Goal: Task Accomplishment & Management: Manage account settings

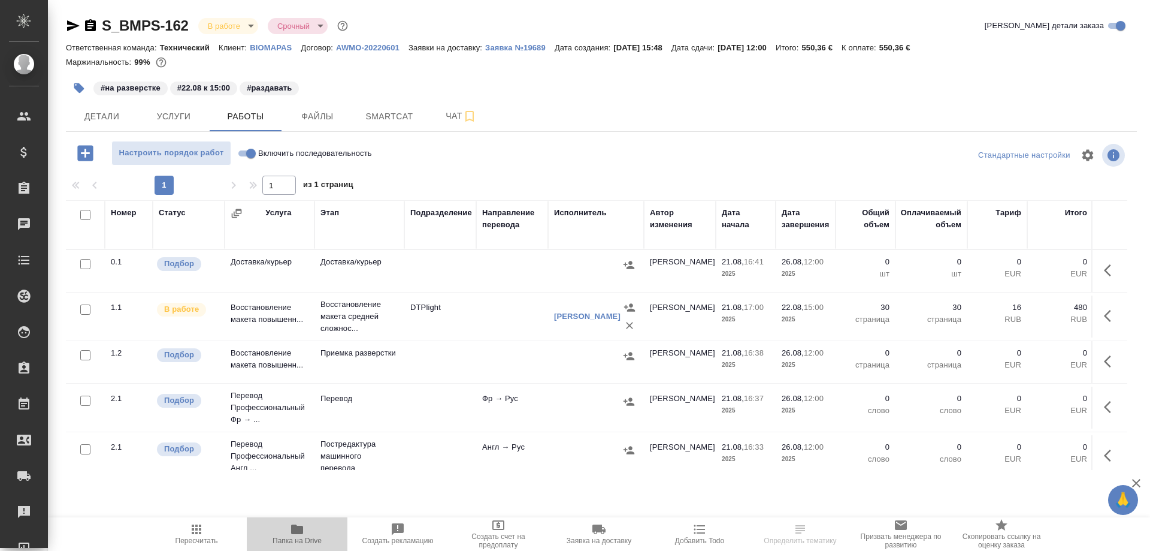
click at [295, 531] on icon "button" at bounding box center [297, 529] width 12 height 10
click at [92, 117] on span "Детали" at bounding box center [102, 116] width 58 height 15
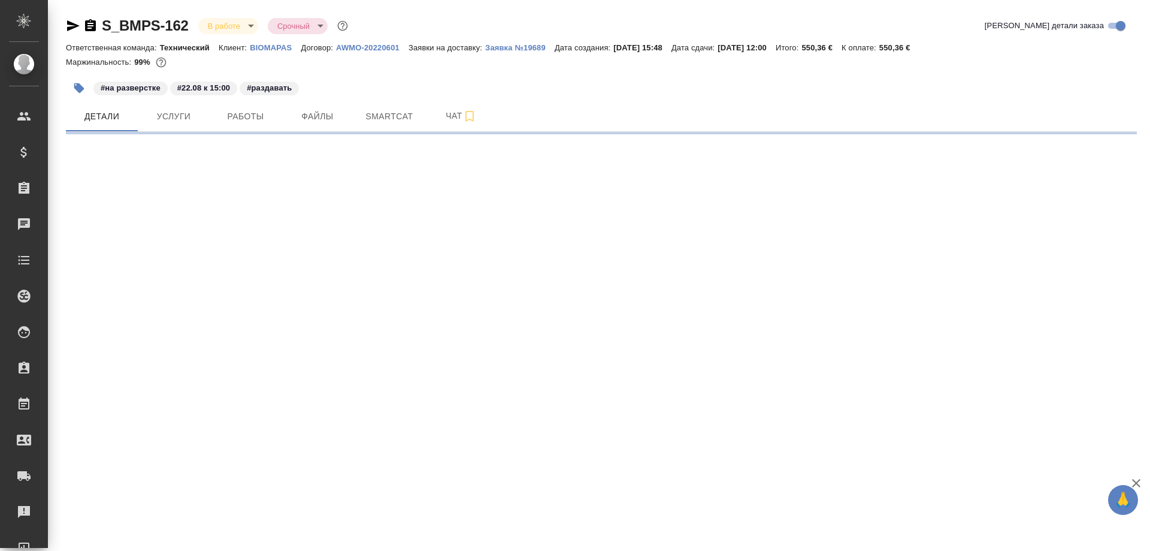
select select "RU"
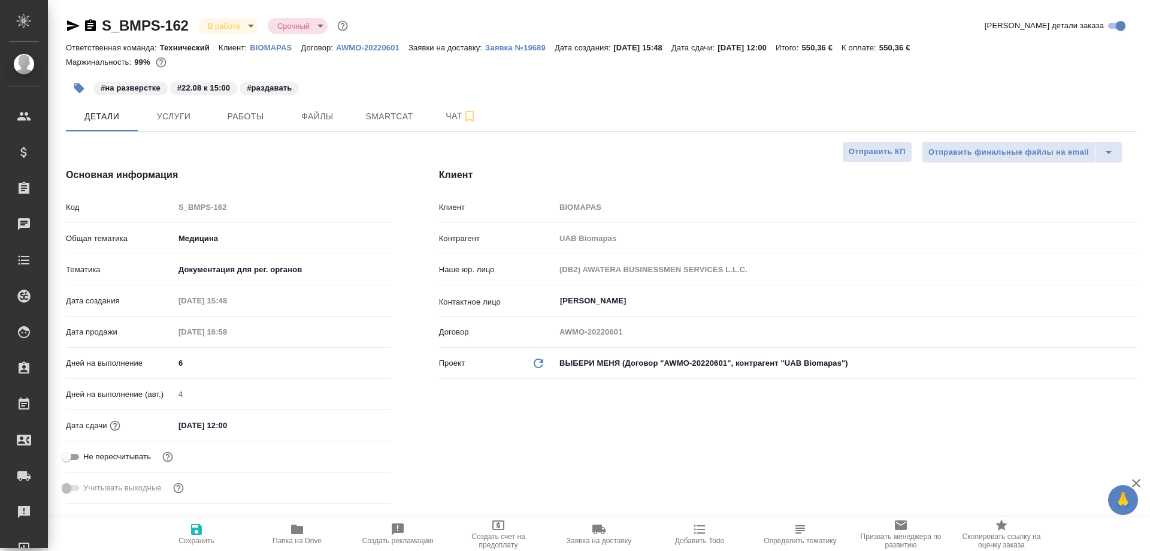
type textarea "x"
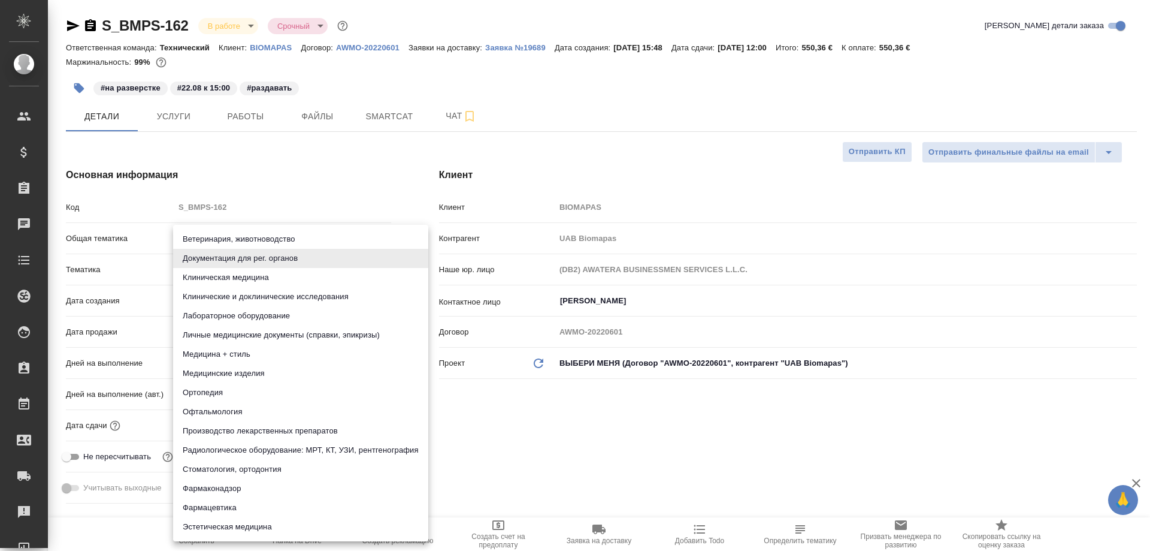
click at [306, 269] on body "🙏 .cls-1 fill:#fff; AWATERA Solovyova Elena Клиенты Спецификации Заказы 0 Чаты …" at bounding box center [575, 275] width 1150 height 551
click at [301, 430] on li "Производство лекарственных препаратов" at bounding box center [300, 430] width 255 height 19
type input "614982fec5ecbb70f805293f"
type textarea "x"
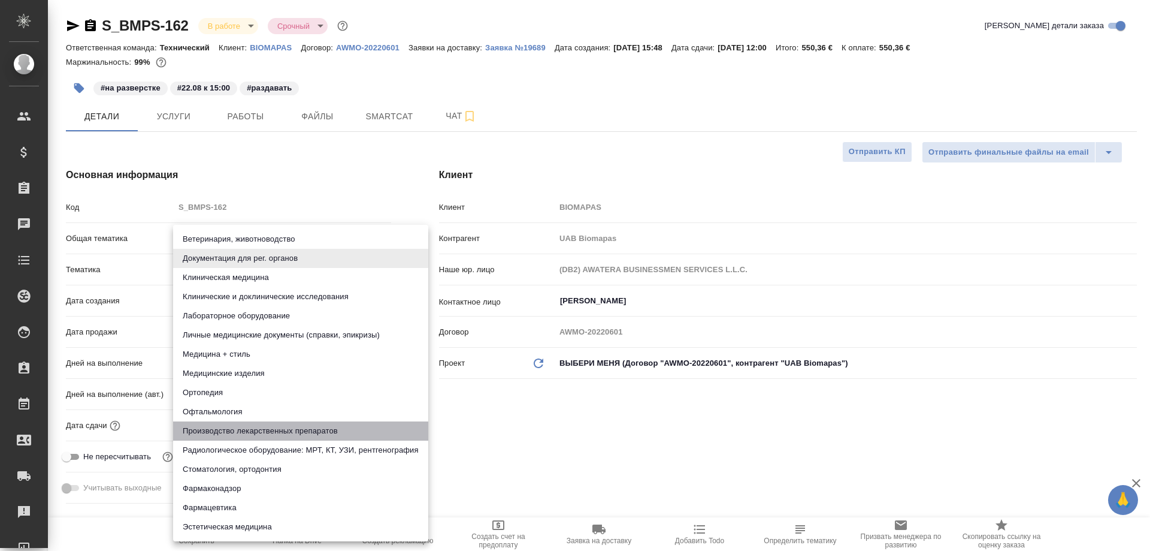
type textarea "x"
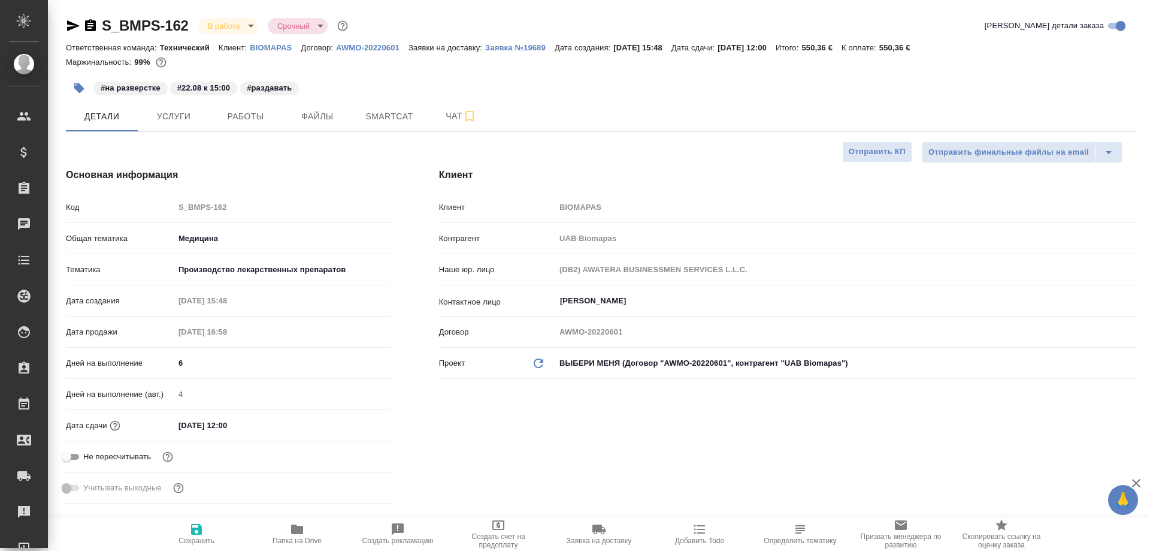
click at [199, 533] on icon "button" at bounding box center [196, 529] width 11 height 11
type textarea "x"
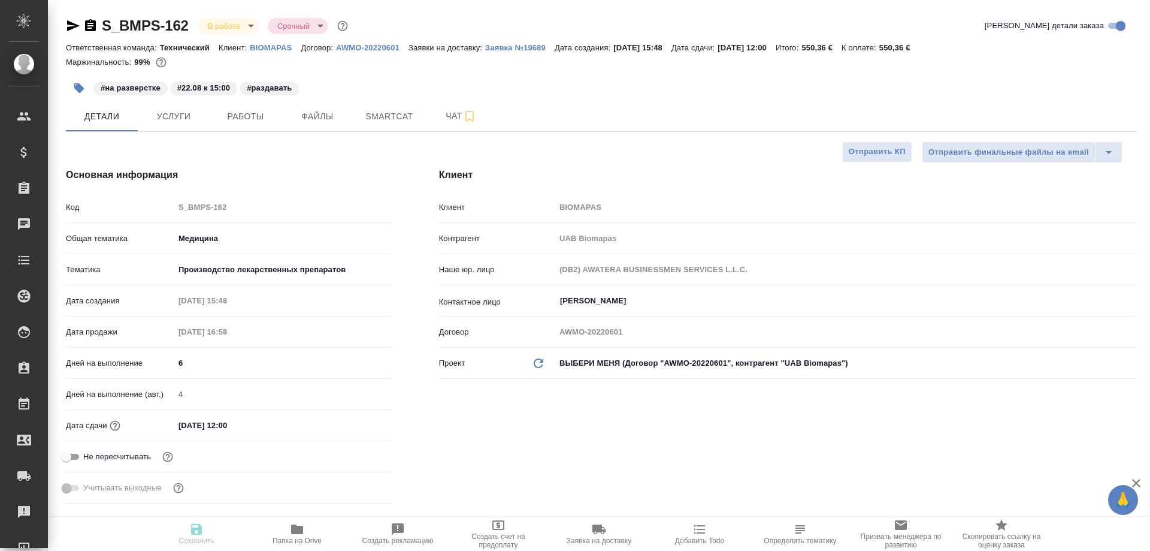
type textarea "x"
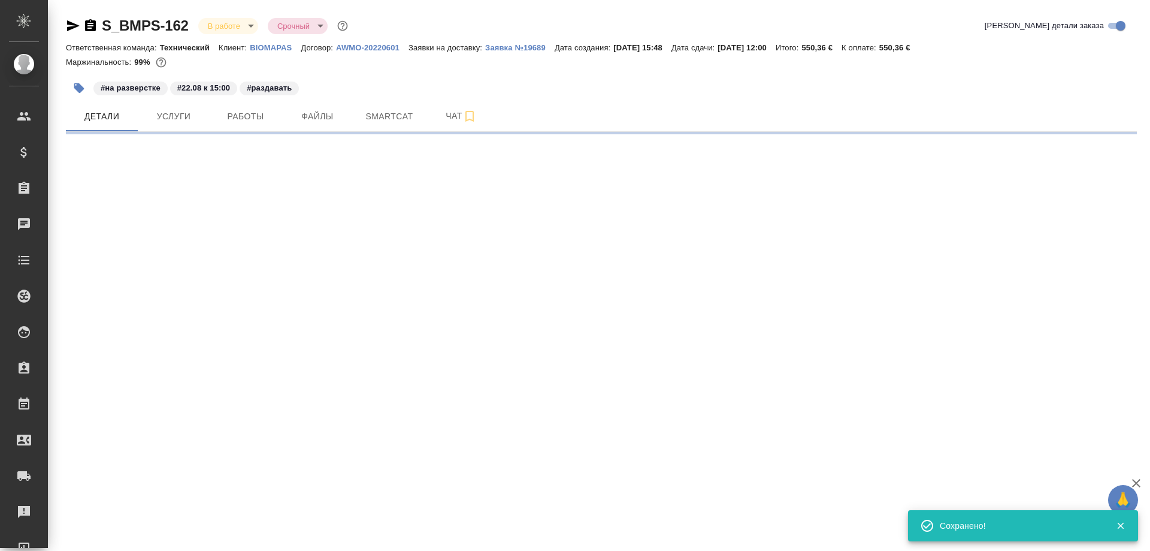
select select "RU"
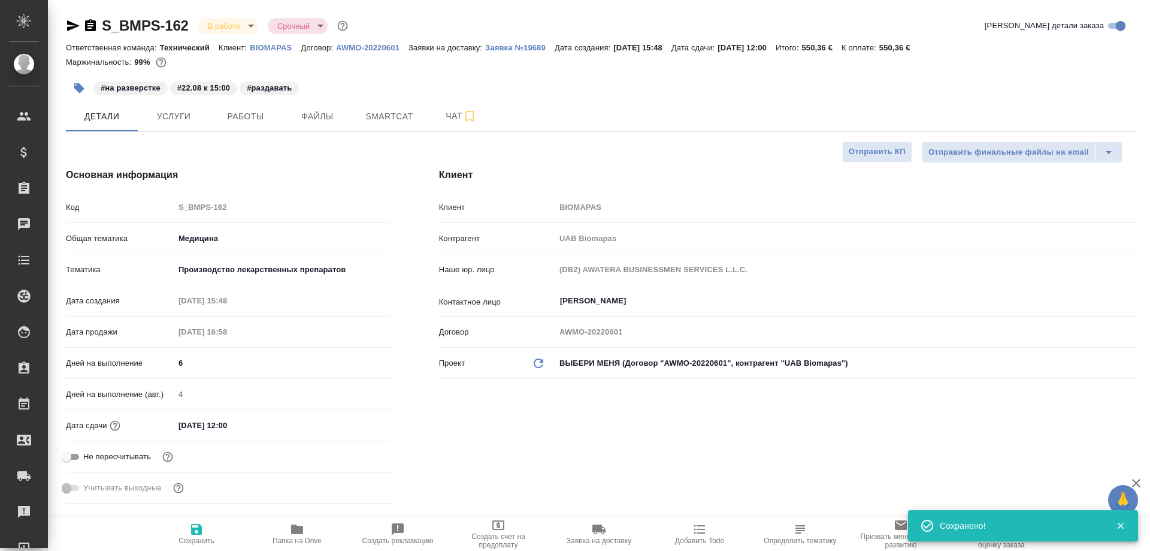
type textarea "x"
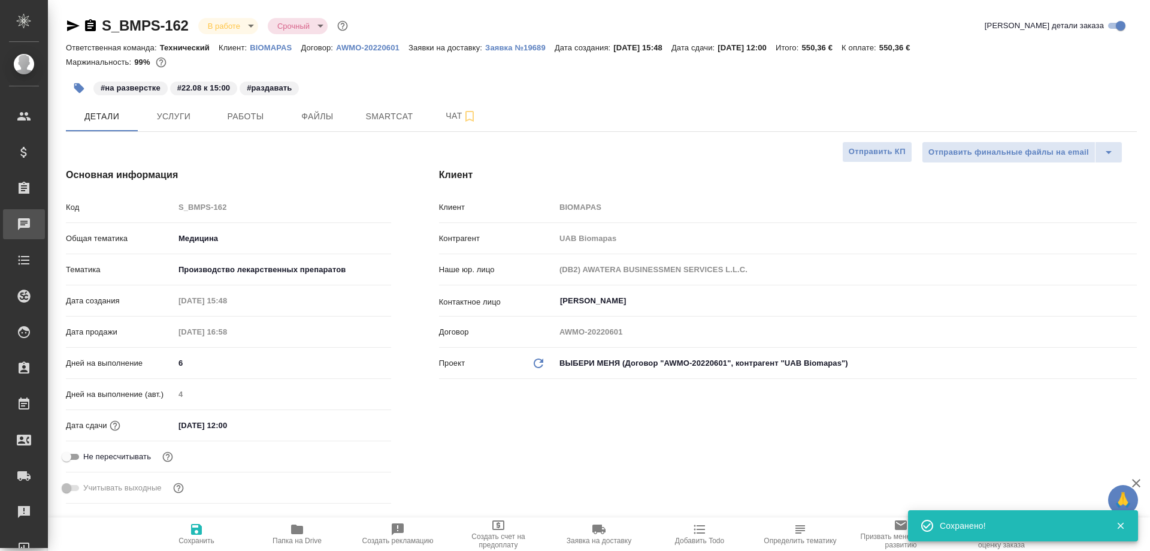
type textarea "x"
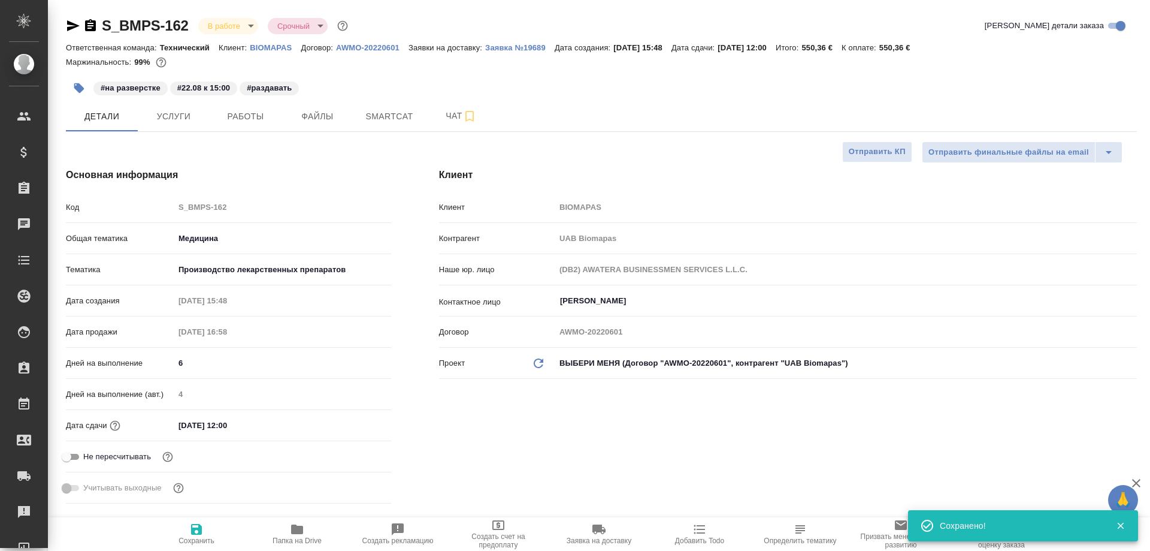
type textarea "x"
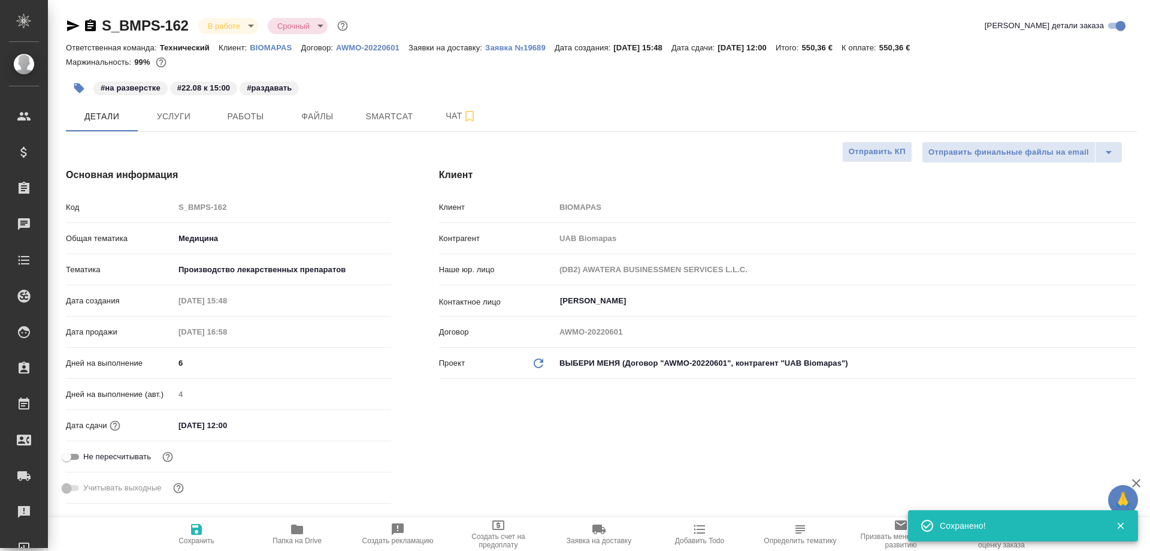
type textarea "x"
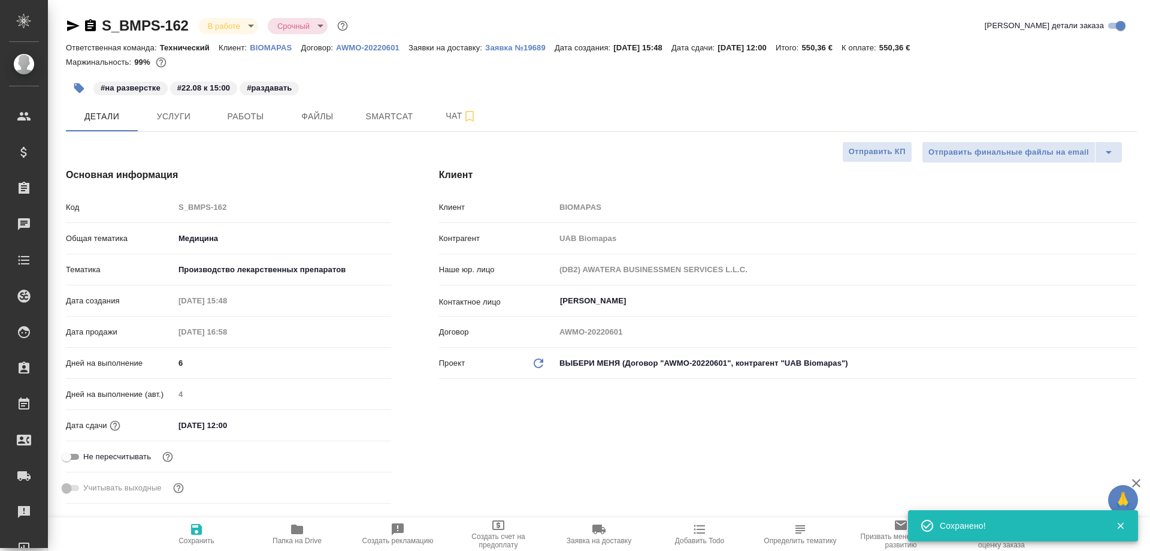
type textarea "x"
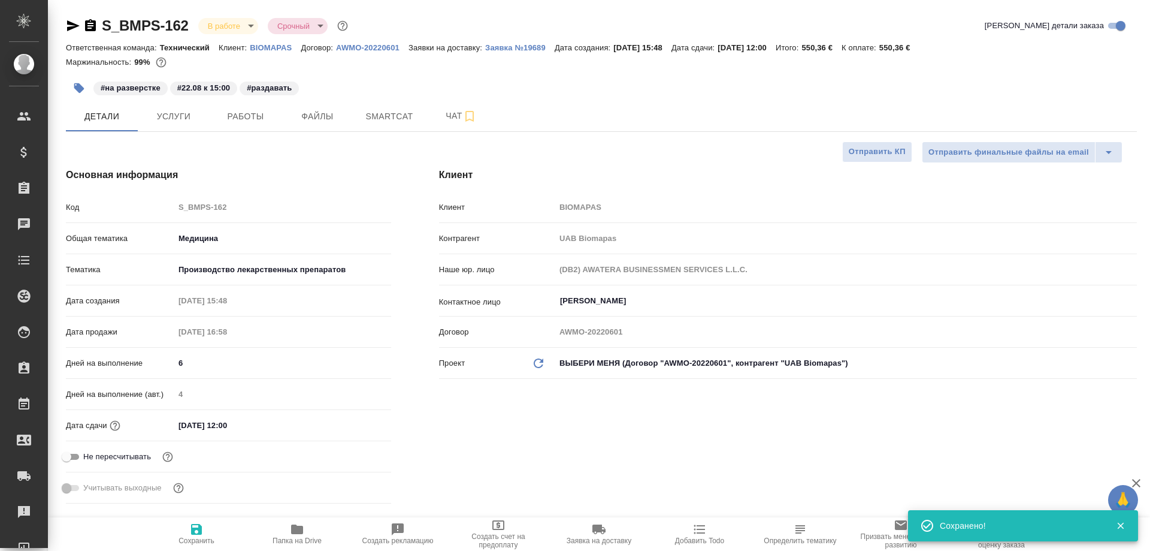
type textarea "x"
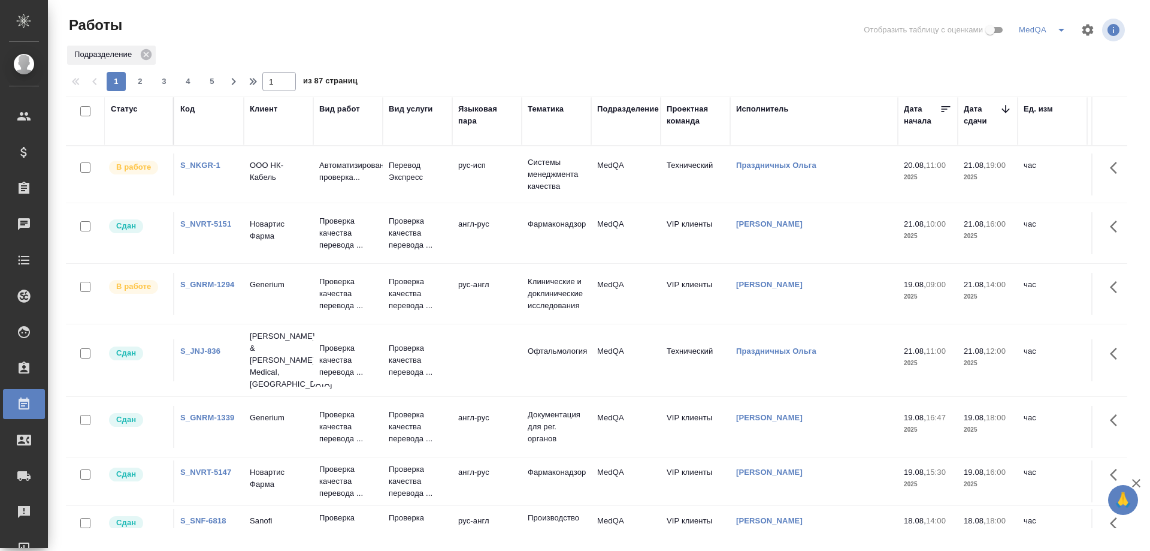
scroll to position [300, 0]
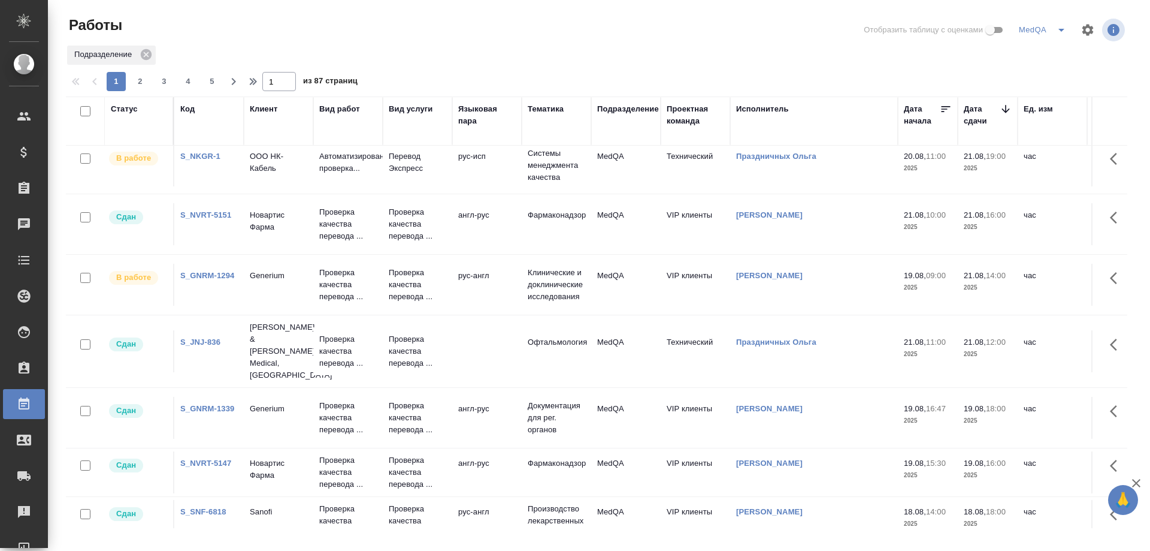
click at [199, 280] on link "S_GNRM-1294" at bounding box center [207, 275] width 54 height 9
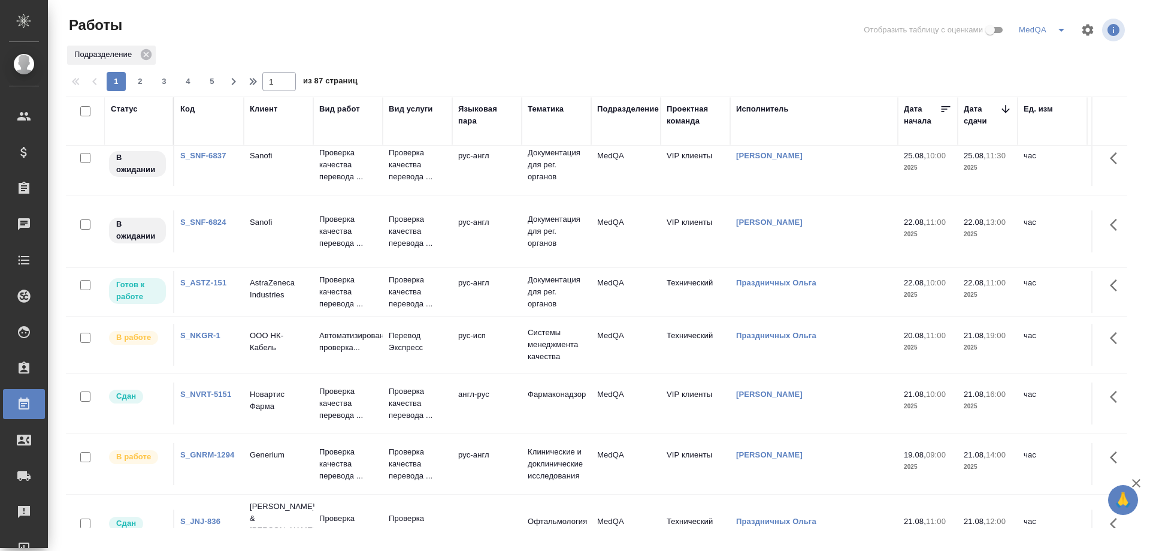
scroll to position [120, 0]
click at [199, 222] on link "S_SNF-6824" at bounding box center [203, 222] width 46 height 9
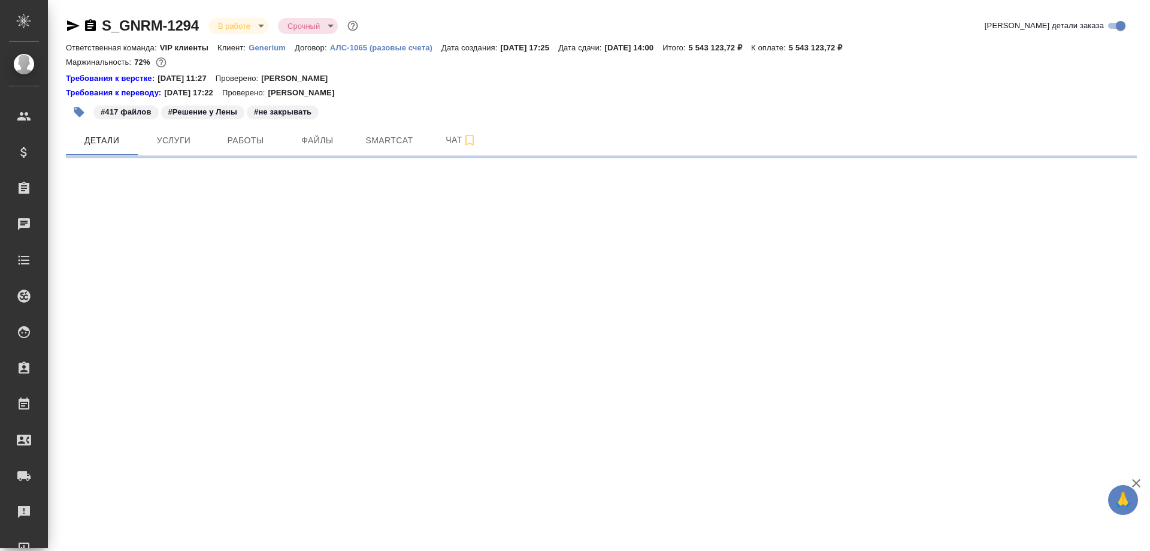
select select "RU"
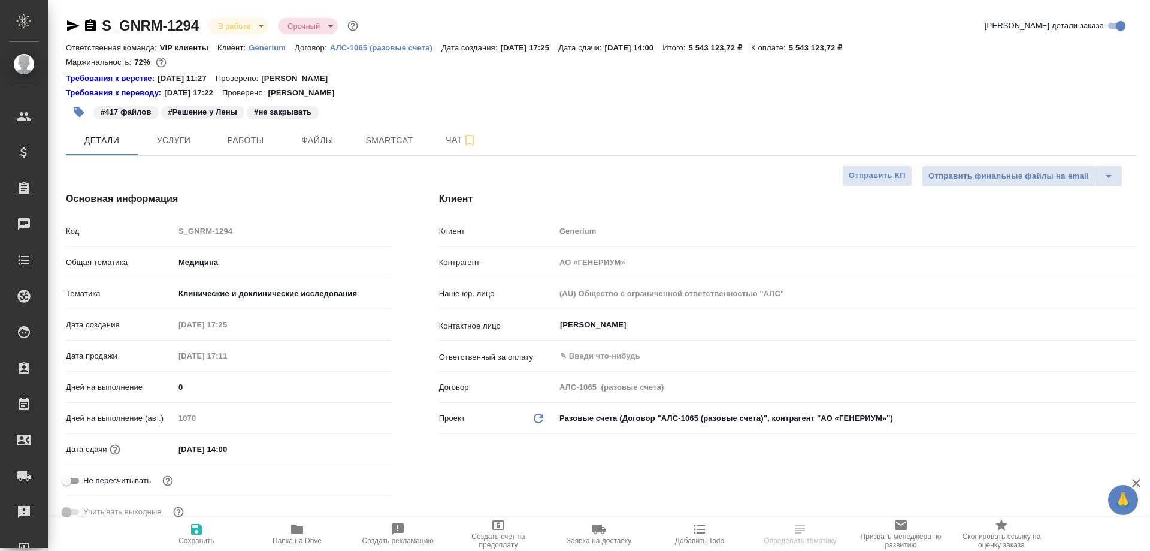
type textarea "x"
click at [387, 145] on span "Smartcat" at bounding box center [390, 140] width 58 height 15
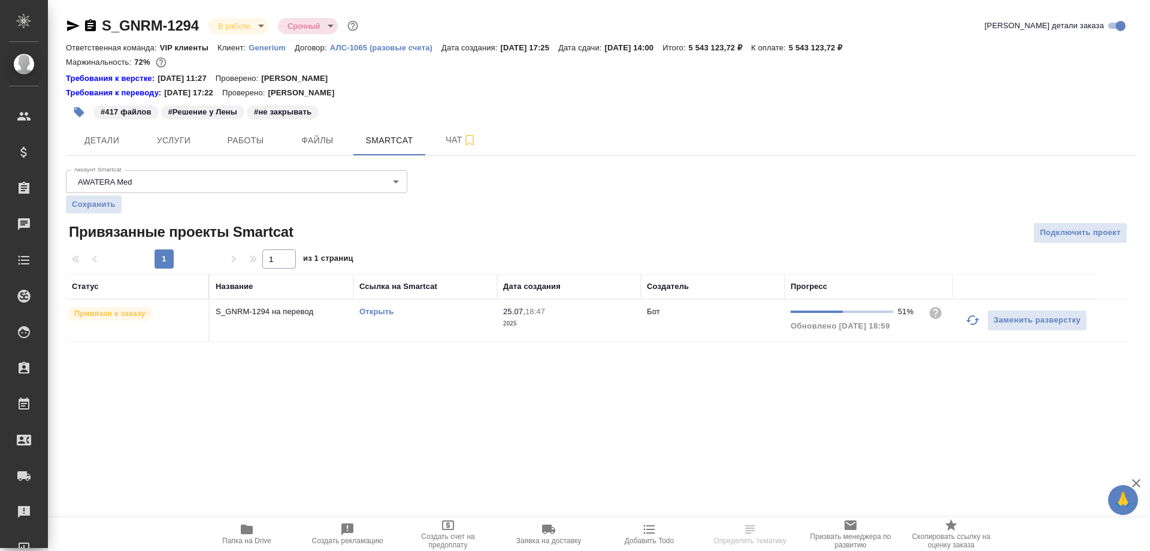
click at [378, 310] on link "Открыть" at bounding box center [377, 311] width 34 height 9
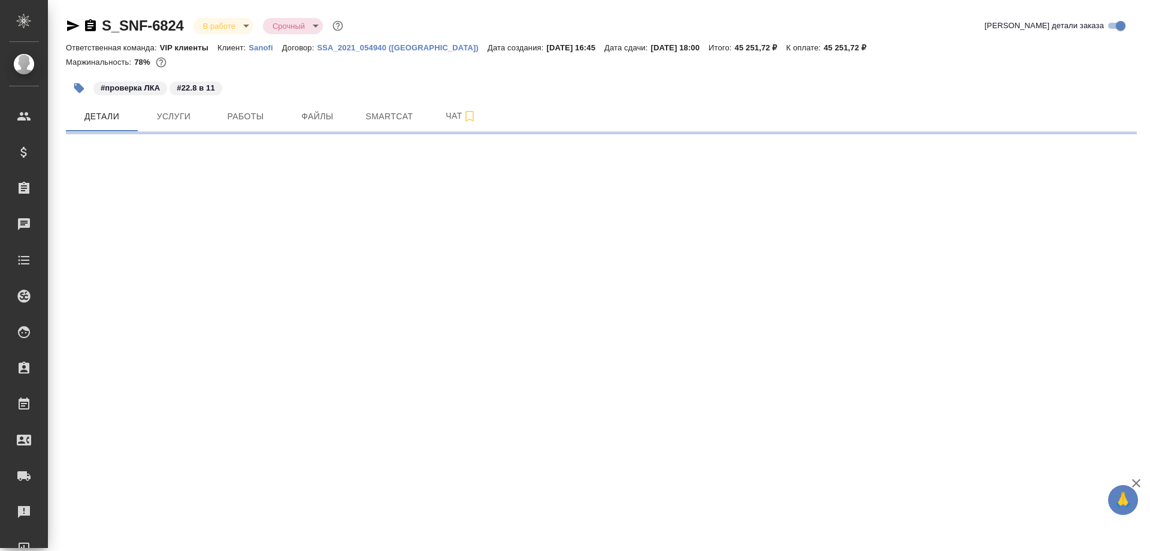
select select "RU"
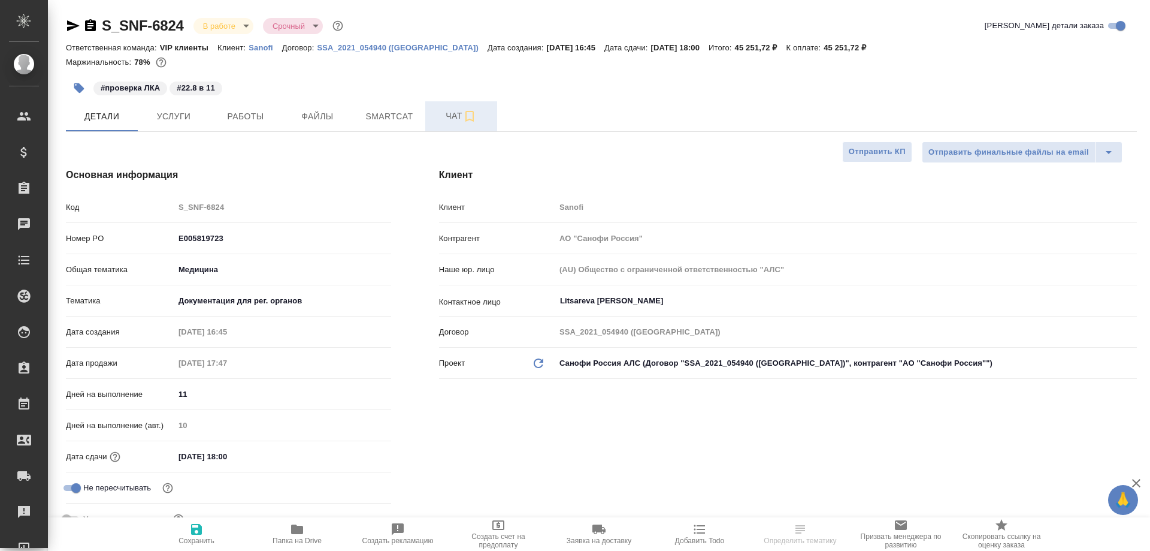
type textarea "x"
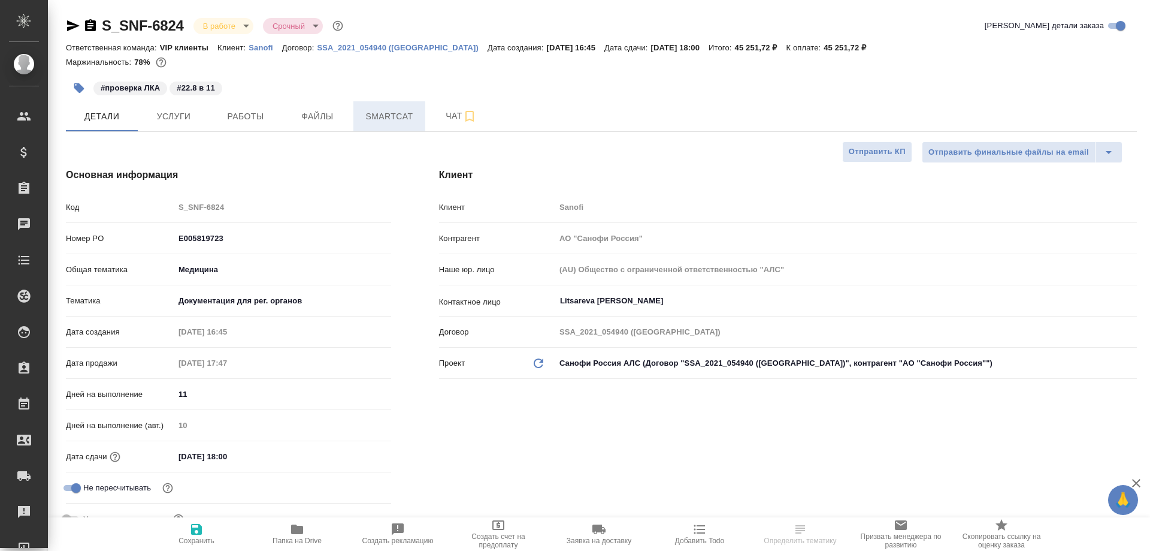
type textarea "x"
type input "Горшкова Валентина"
type input "Комаров Роман"
click at [374, 123] on span "Smartcat" at bounding box center [390, 116] width 58 height 15
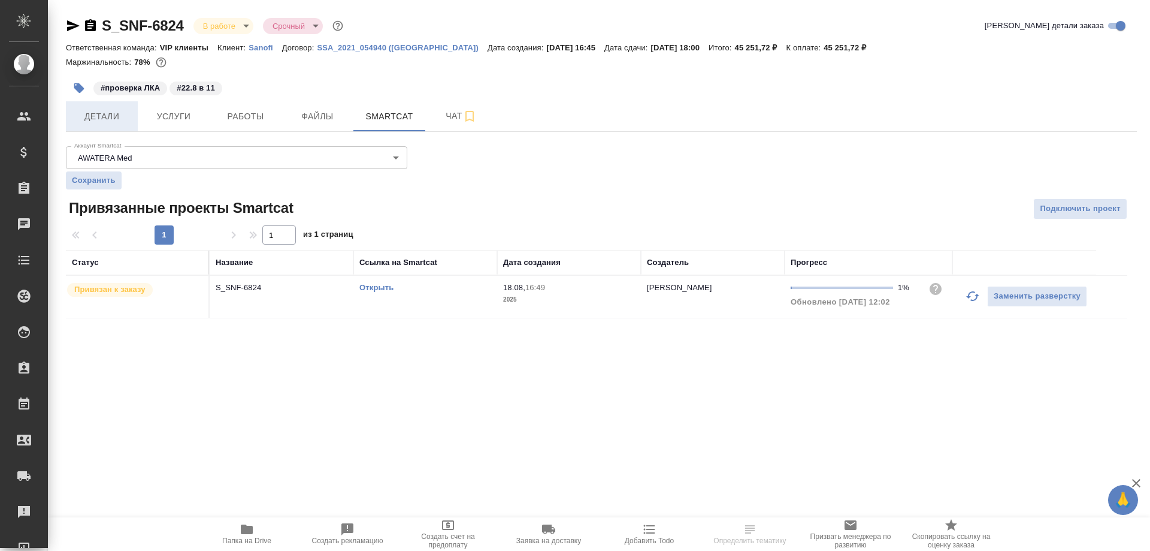
click at [99, 116] on span "Детали" at bounding box center [102, 116] width 58 height 15
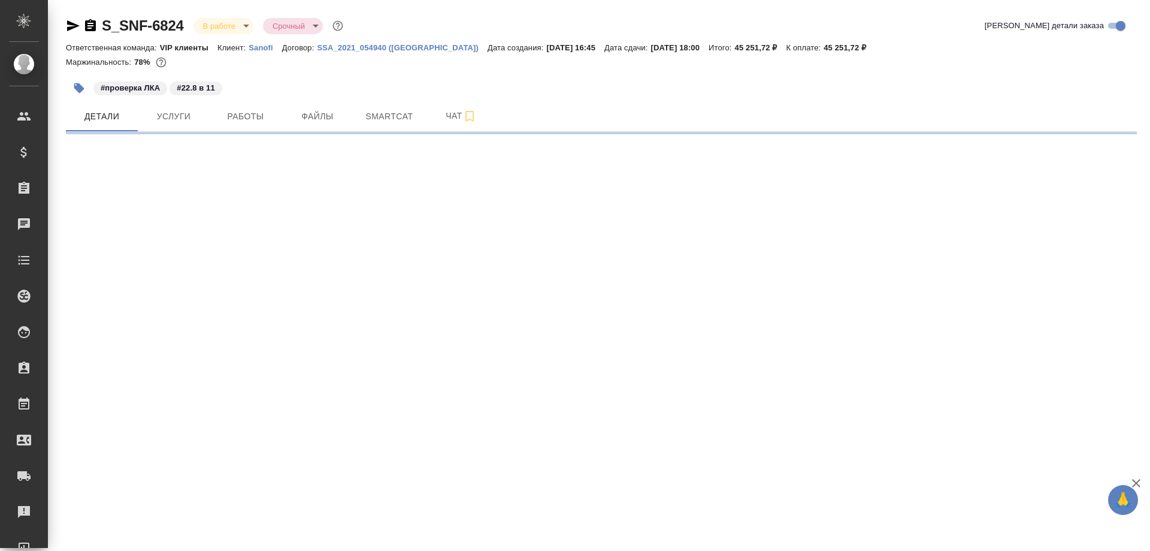
select select "RU"
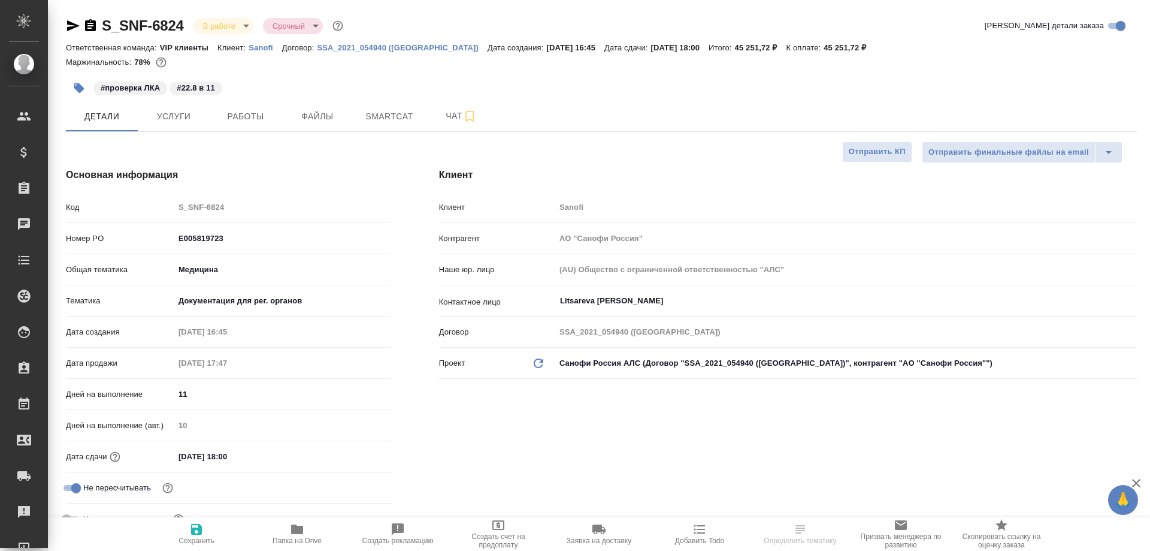
type textarea "x"
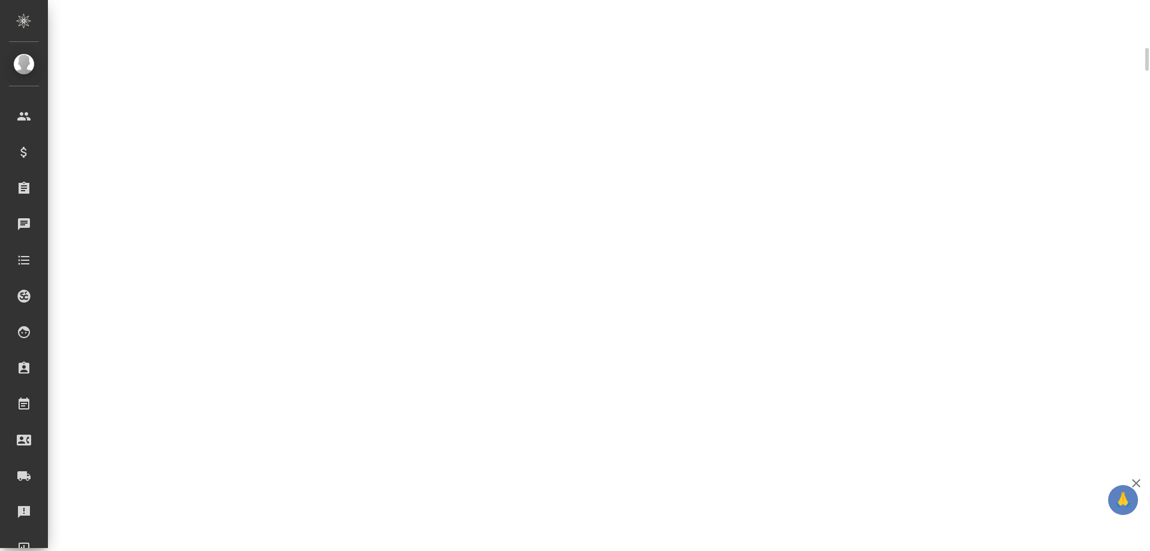
select select "RU"
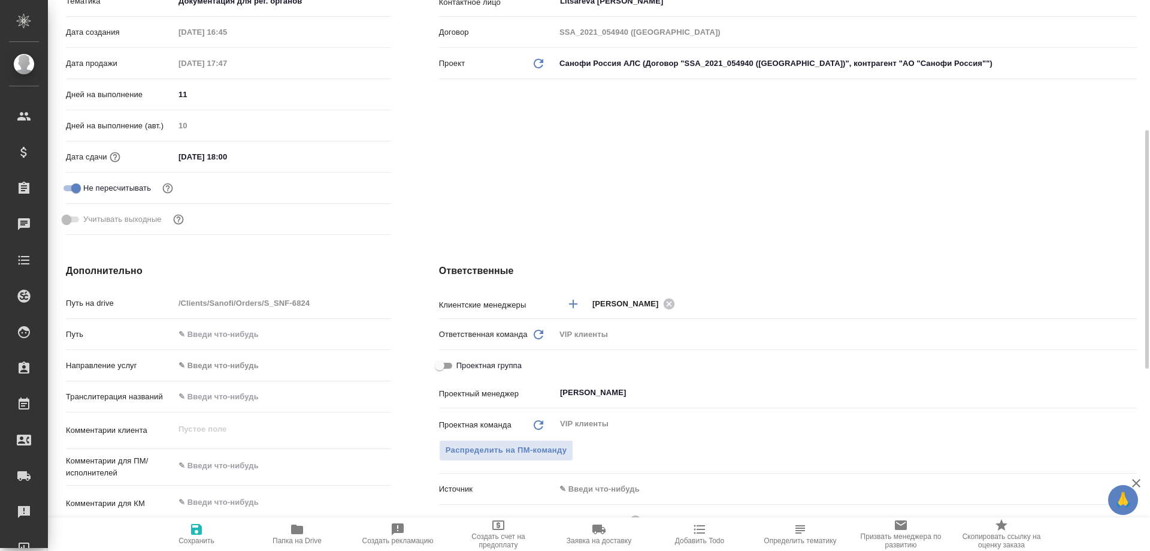
type textarea "x"
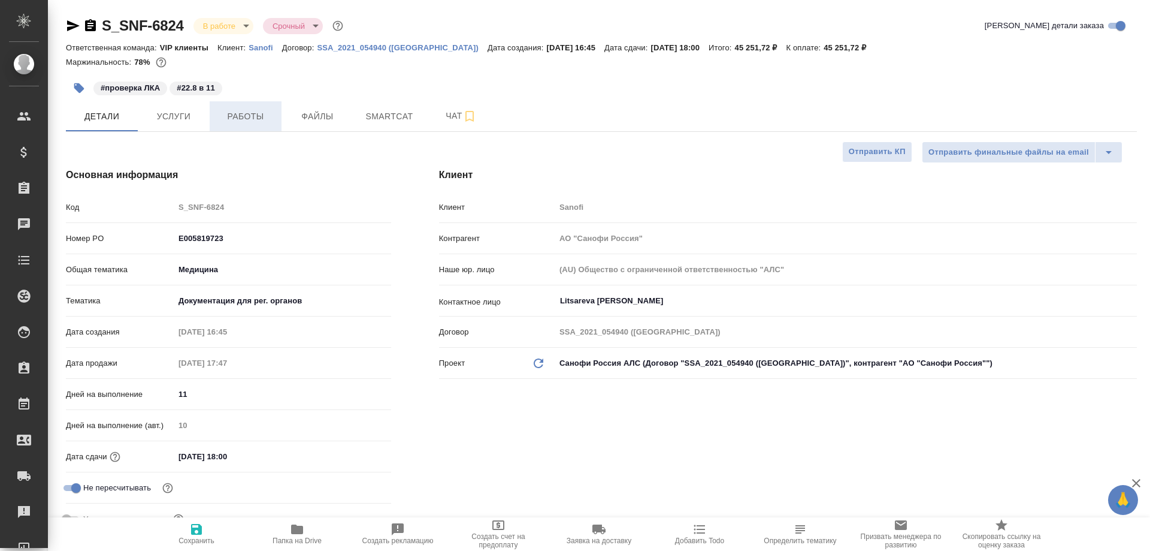
click at [257, 113] on span "Работы" at bounding box center [246, 116] width 58 height 15
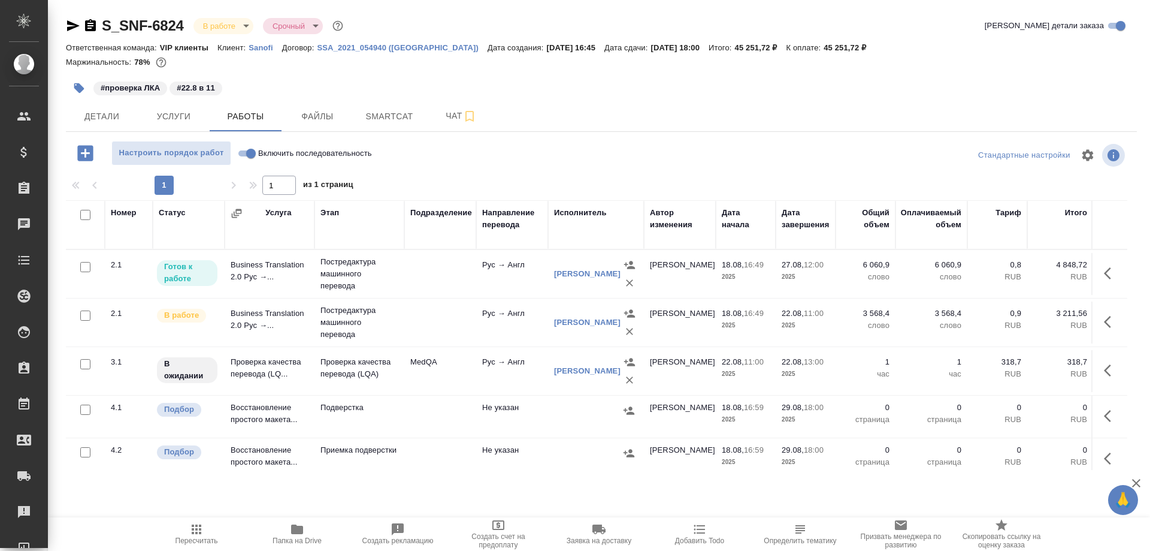
click at [280, 295] on td "Business Translation 2.0 Рус →..." at bounding box center [270, 274] width 90 height 42
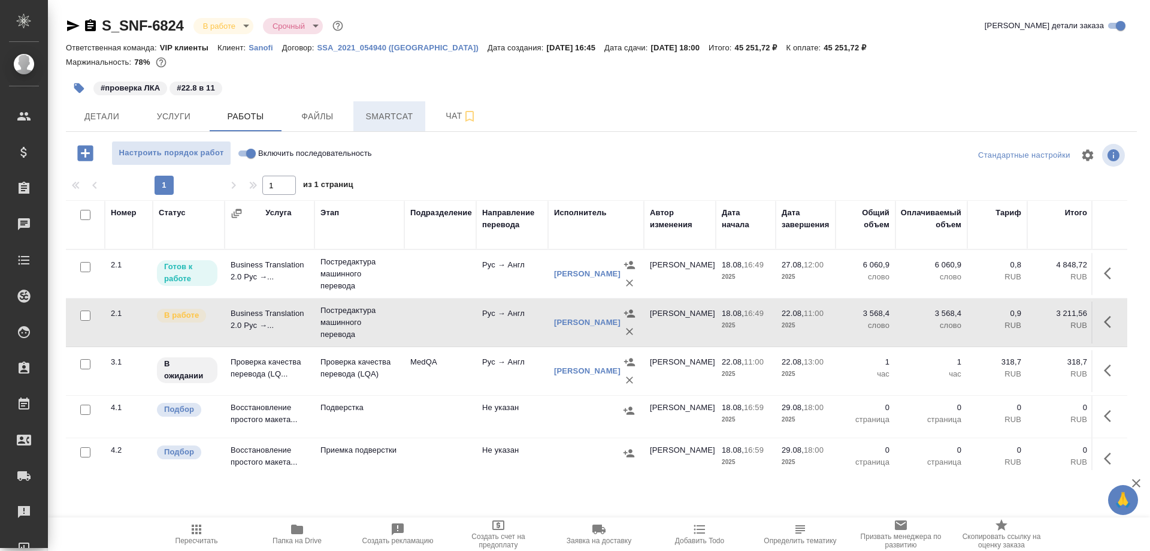
click at [390, 122] on span "Smartcat" at bounding box center [390, 116] width 58 height 15
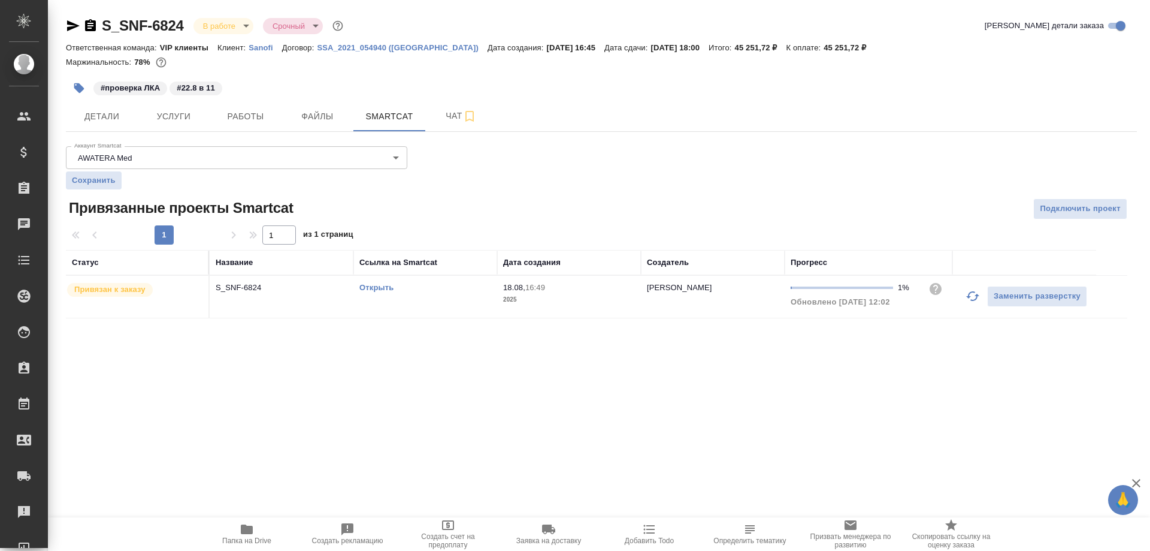
click at [372, 281] on td "Открыть" at bounding box center [426, 297] width 144 height 42
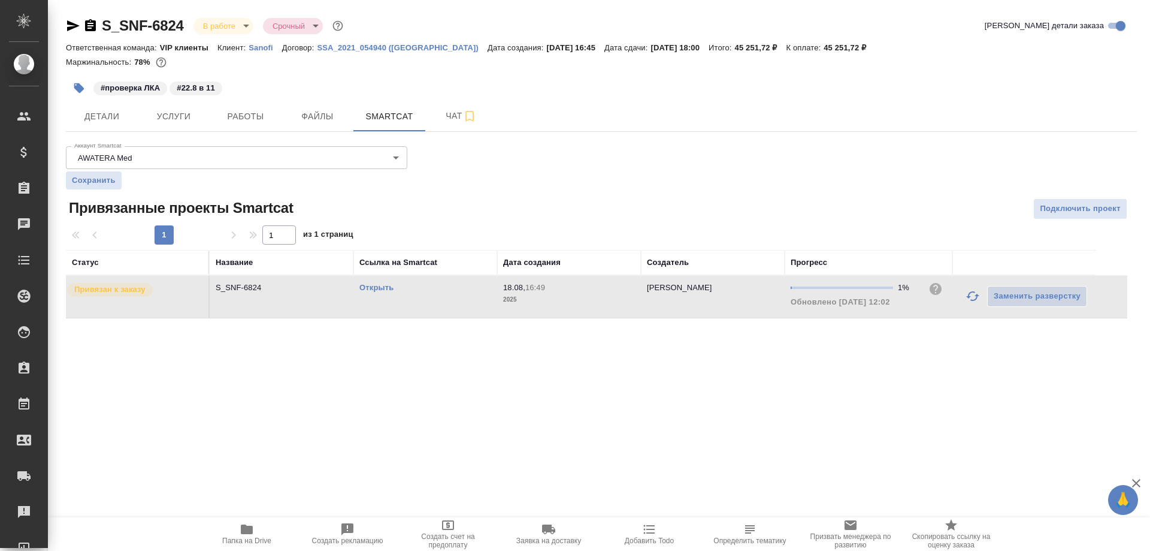
click at [372, 281] on td "Открыть" at bounding box center [426, 297] width 144 height 42
click at [379, 287] on link "Открыть" at bounding box center [377, 287] width 34 height 9
